Goal: Find specific page/section

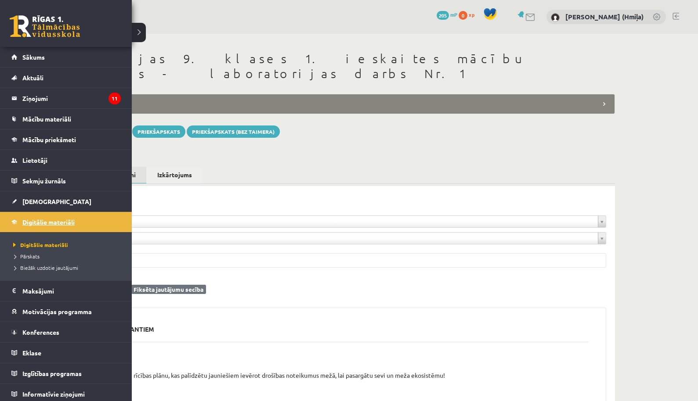
click at [30, 223] on span "Digitālie materiāli" at bounding box center [48, 222] width 52 height 8
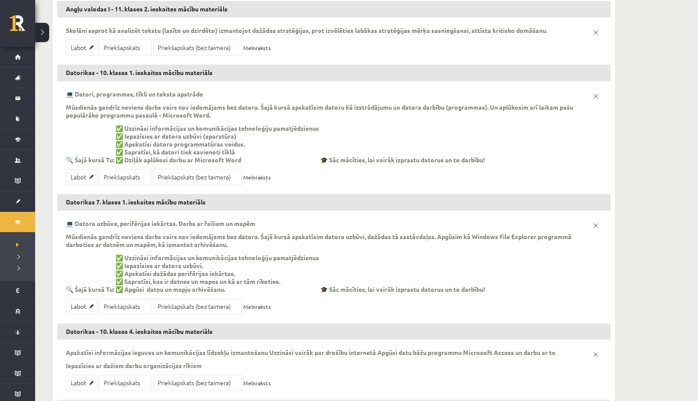
scroll to position [777, 0]
